Goal: Information Seeking & Learning: Check status

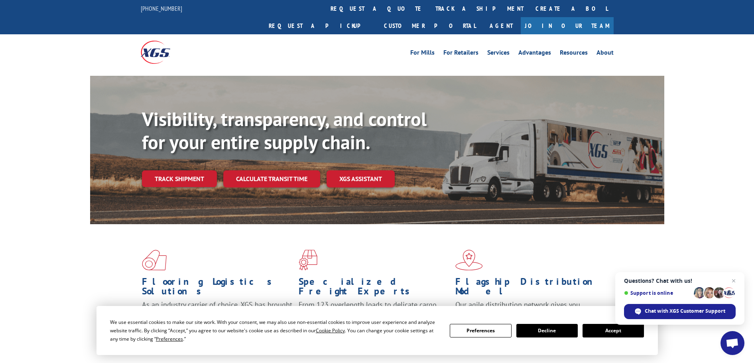
click at [195, 170] on link "Track shipment" at bounding box center [179, 178] width 75 height 17
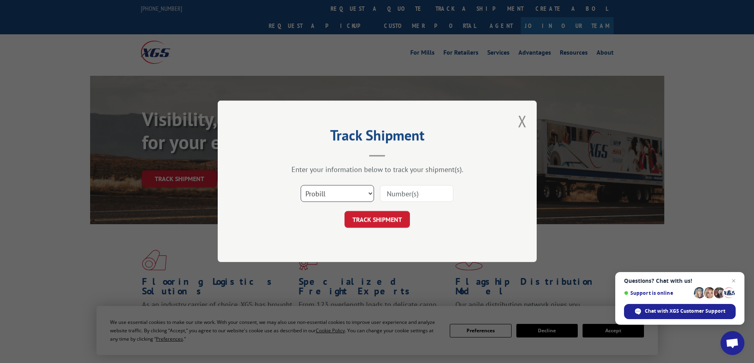
click at [351, 196] on select "Select category... Probill BOL PO" at bounding box center [337, 193] width 73 height 17
select select "bol"
click at [301, 185] on select "Select category... Probill BOL PO" at bounding box center [337, 193] width 73 height 17
click at [398, 196] on input at bounding box center [416, 193] width 73 height 17
paste input "6006846"
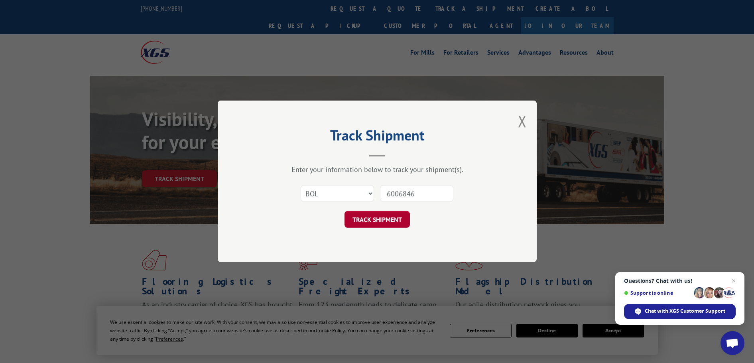
type input "6006846"
click at [392, 217] on button "TRACK SHIPMENT" at bounding box center [377, 219] width 65 height 17
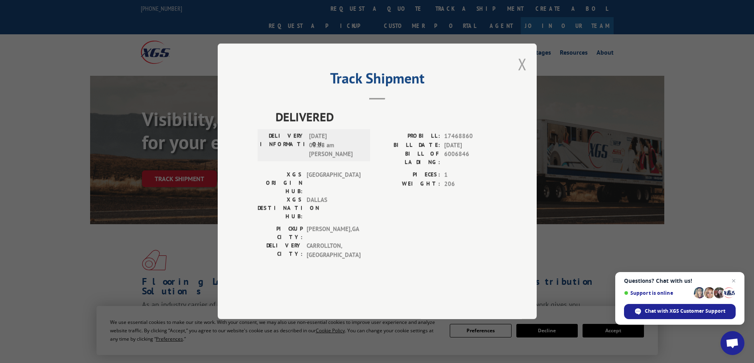
click at [520, 75] on button "Close modal" at bounding box center [522, 63] width 9 height 21
